Goal: Information Seeking & Learning: Learn about a topic

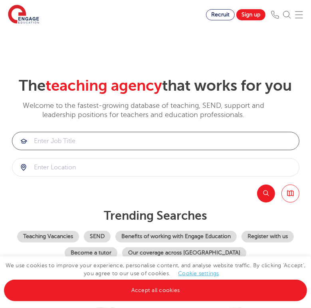
click at [56, 143] on input "search" at bounding box center [155, 141] width 287 height 18
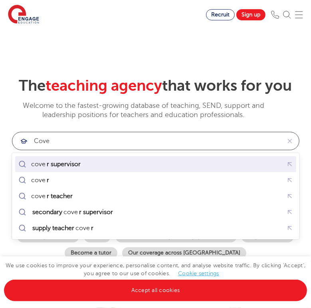
click at [60, 165] on mark "r supervisor" at bounding box center [64, 164] width 36 height 10
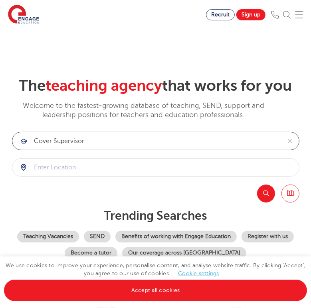
type input "cover supervisor"
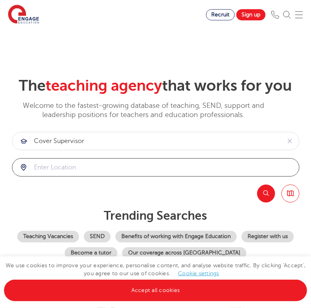
click at [55, 172] on input "search" at bounding box center [155, 168] width 287 height 18
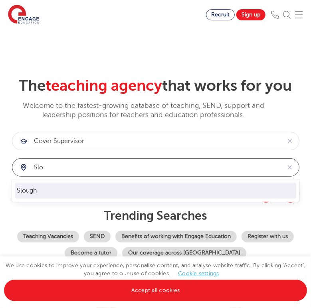
click at [50, 196] on li "Slough" at bounding box center [155, 191] width 281 height 16
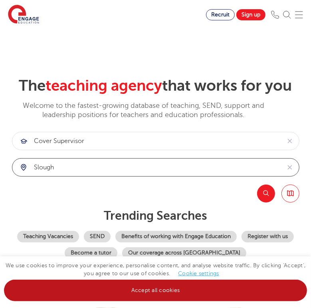
type input "Slough"
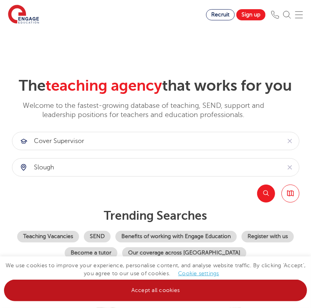
click at [185, 293] on link "Accept all cookies" at bounding box center [155, 291] width 303 height 22
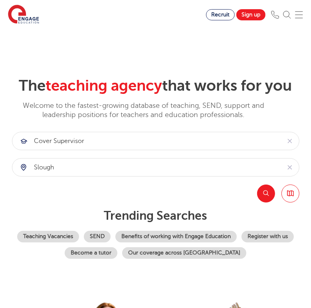
click at [267, 195] on button "Search" at bounding box center [266, 194] width 18 height 18
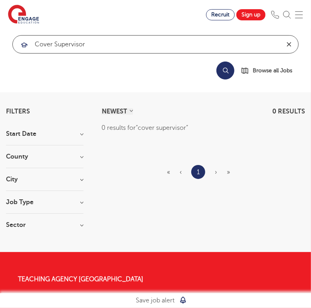
click at [291, 44] on icon "reset" at bounding box center [289, 44] width 8 height 7
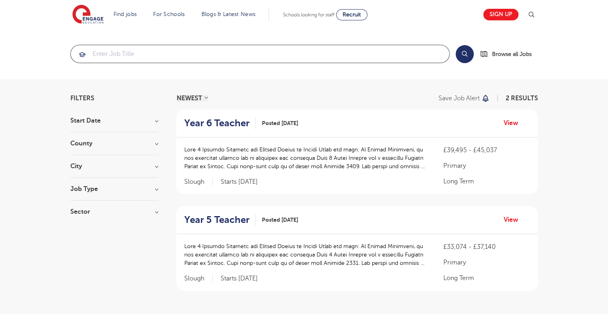
scroll to position [268, 0]
